Goal: Navigation & Orientation: Find specific page/section

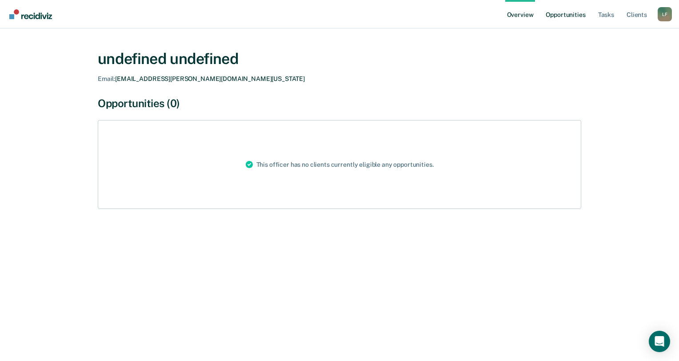
click at [570, 14] on link "Opportunities" at bounding box center [565, 14] width 43 height 28
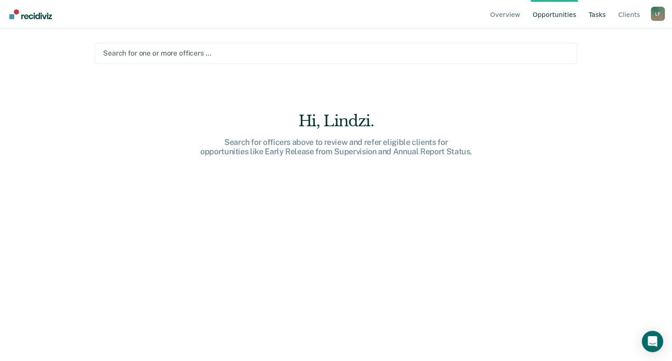
click at [592, 12] on link "Tasks" at bounding box center [597, 14] width 21 height 28
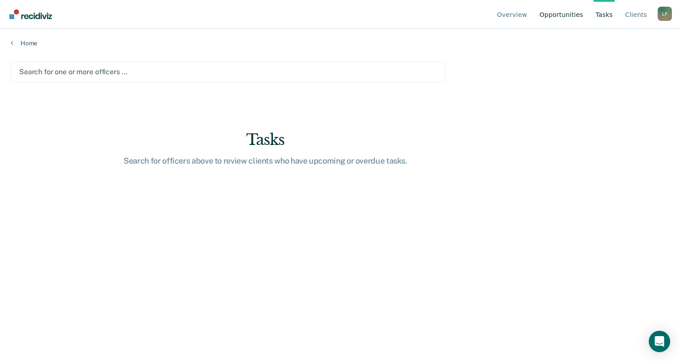
click at [584, 16] on link "Opportunities" at bounding box center [560, 14] width 47 height 28
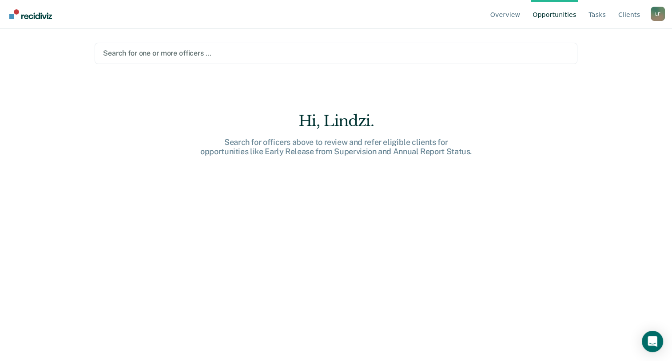
click at [189, 68] on main "Search for one or more officers … Hi, Lindzi. Search for officers above to revi…" at bounding box center [336, 183] width 504 height 311
click at [206, 59] on div "Search for one or more officers …" at bounding box center [336, 53] width 483 height 21
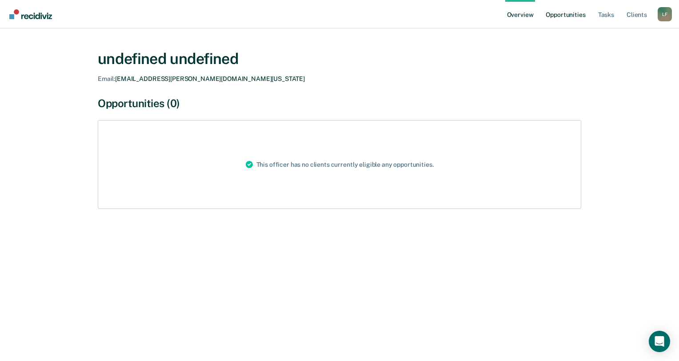
click at [567, 15] on link "Opportunities" at bounding box center [565, 14] width 43 height 28
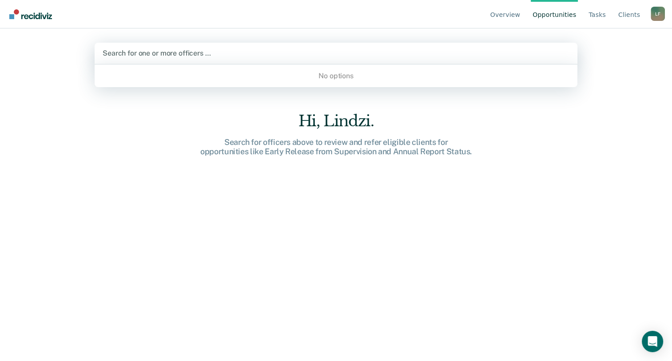
click at [210, 63] on div "Search for one or more officers …" at bounding box center [336, 53] width 483 height 21
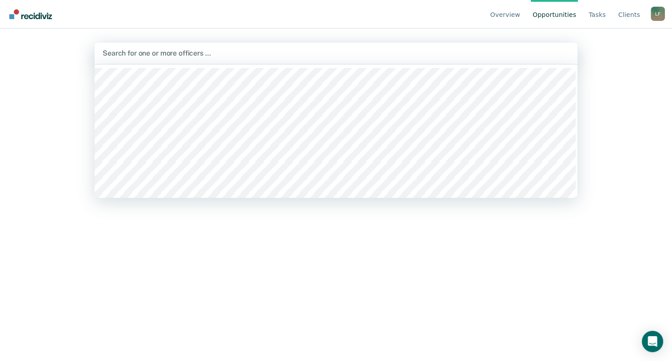
click at [162, 64] on div at bounding box center [336, 130] width 483 height 133
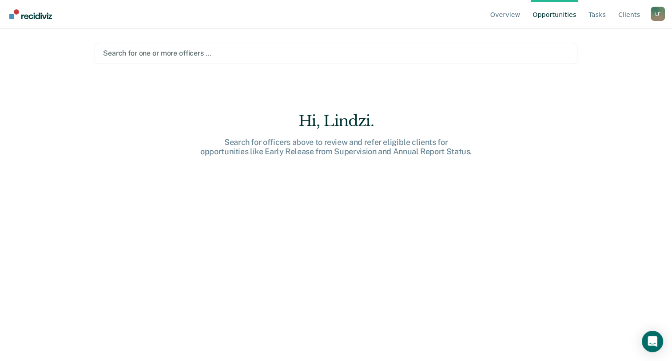
click at [169, 58] on div at bounding box center [336, 53] width 466 height 10
